Goal: Transaction & Acquisition: Subscribe to service/newsletter

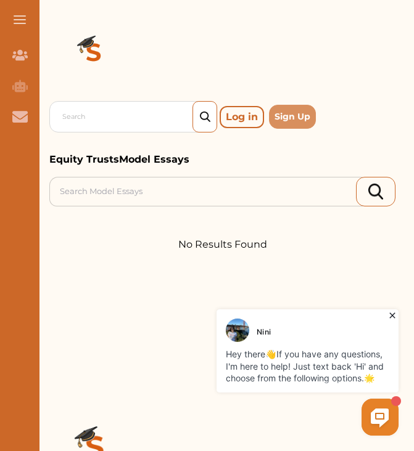
click at [23, 21] on button at bounding box center [19, 19] width 39 height 39
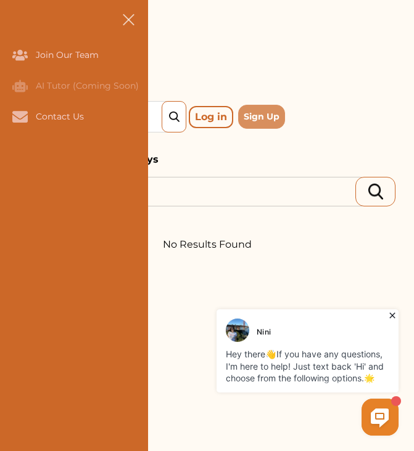
click at [134, 7] on button at bounding box center [128, 19] width 39 height 39
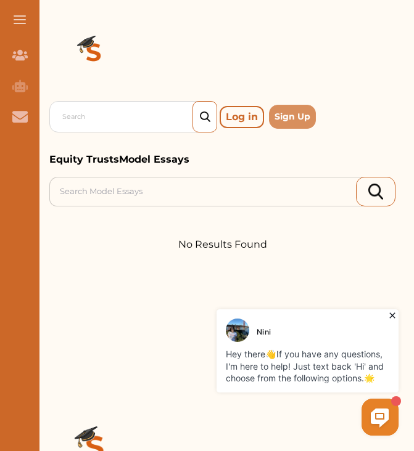
click at [372, 190] on img at bounding box center [375, 191] width 15 height 15
click at [240, 117] on p "Log in" at bounding box center [242, 117] width 44 height 22
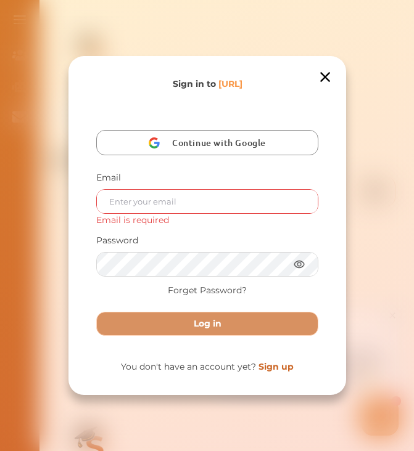
click at [320, 86] on div "Join the movement of 26K savvy [URL] members already empowered - and you're nex…" at bounding box center [206, 225] width 277 height 339
click at [323, 73] on icon at bounding box center [324, 76] width 17 height 17
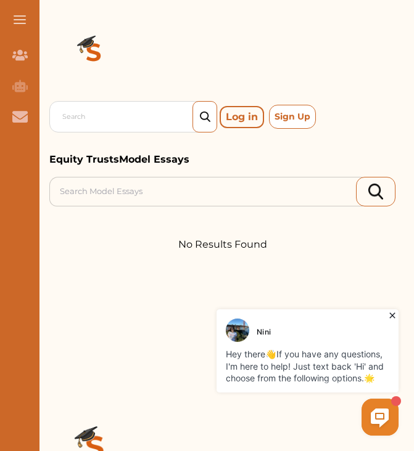
click at [294, 115] on button "Sign Up" at bounding box center [292, 117] width 47 height 24
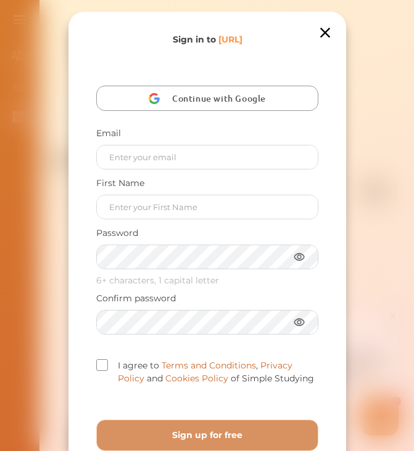
click at [222, 99] on span "Continue with Google" at bounding box center [222, 98] width 100 height 25
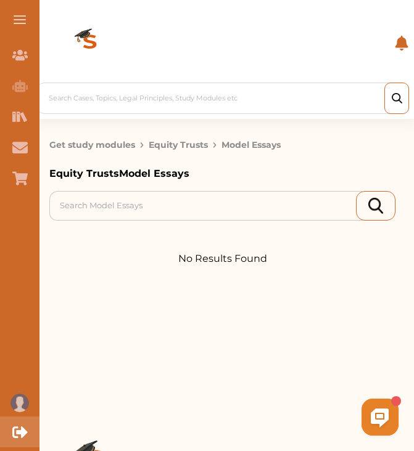
click at [21, 438] on icon "Logout" at bounding box center [19, 432] width 15 height 15
